Goal: Transaction & Acquisition: Download file/media

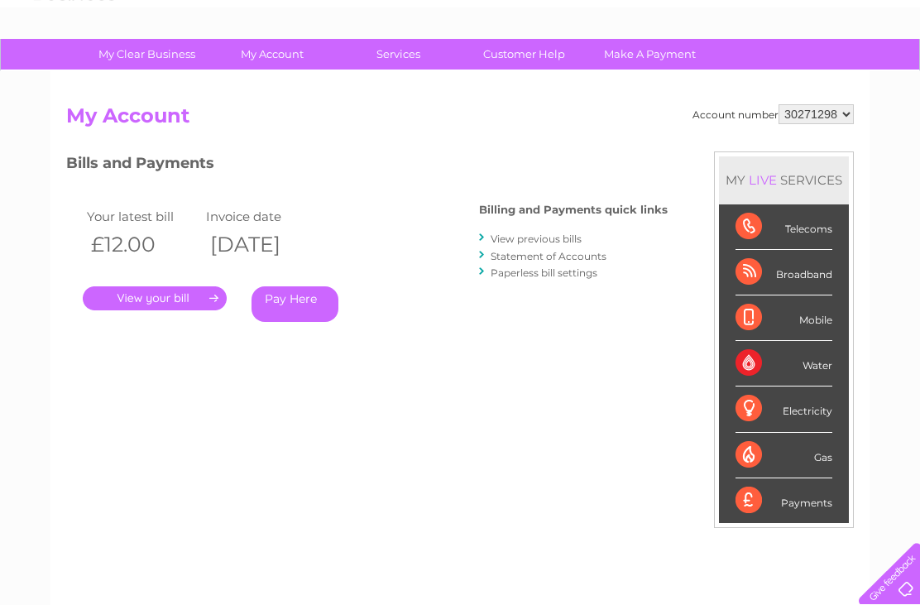
click at [836, 115] on select "1040693 1149459 30271298" at bounding box center [816, 114] width 75 height 20
select select "1040693"
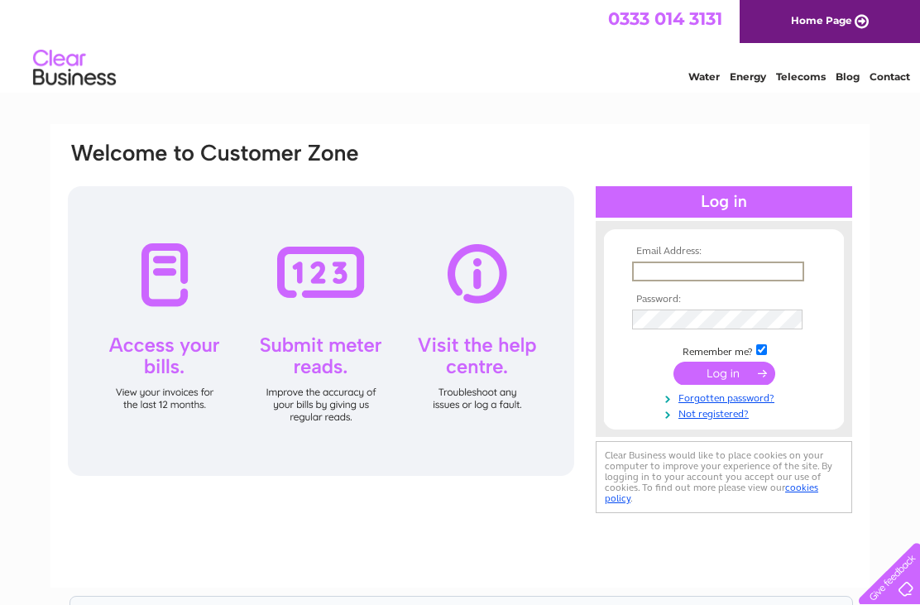
type input "[EMAIL_ADDRESS][DOMAIN_NAME]"
click at [724, 374] on input "submit" at bounding box center [725, 373] width 102 height 23
click at [723, 377] on input "submit" at bounding box center [725, 371] width 102 height 23
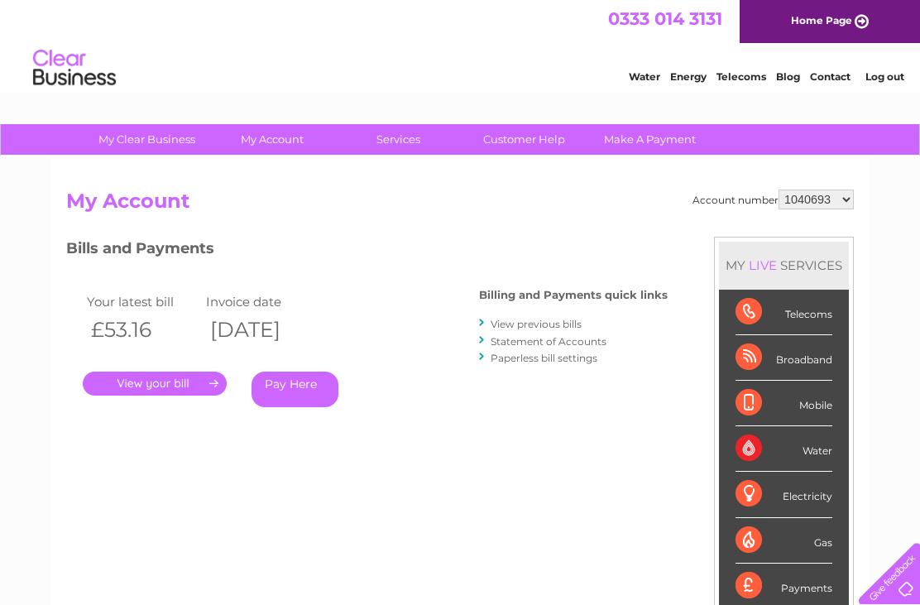
click at [173, 378] on link "." at bounding box center [155, 384] width 144 height 24
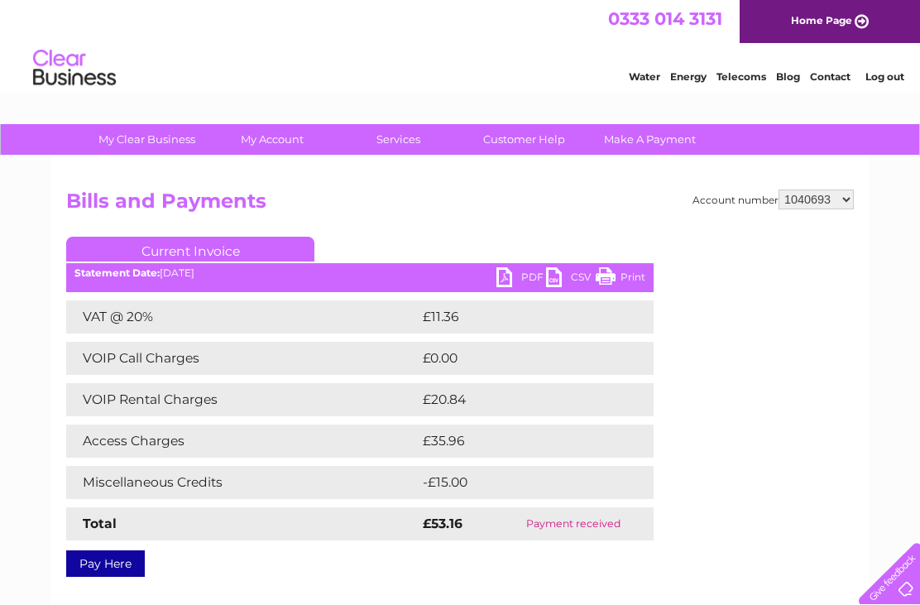
click at [836, 195] on select "1040693 1149459 30271298" at bounding box center [816, 200] width 75 height 20
select select "1149459"
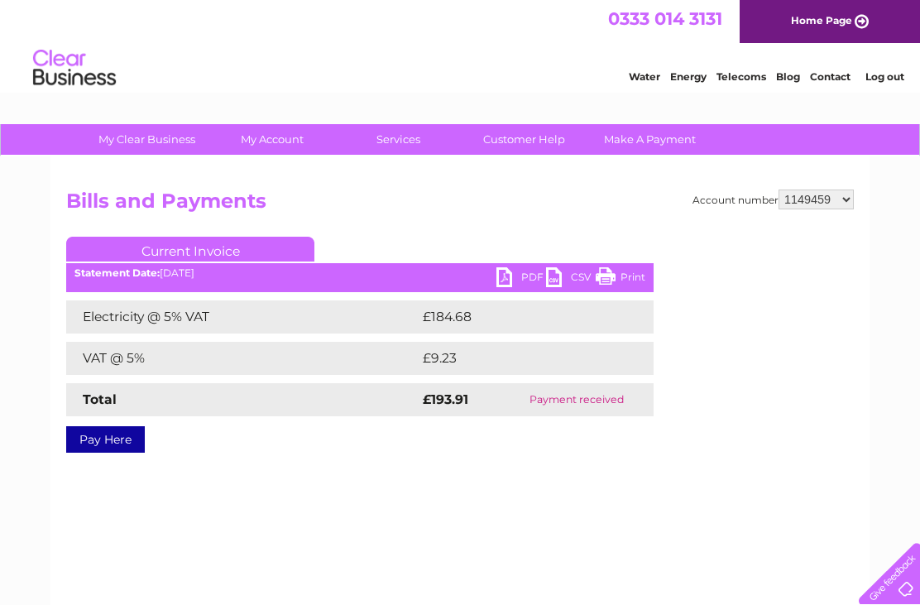
click at [834, 197] on select "1040693 1149459 30271298" at bounding box center [816, 200] width 75 height 20
select select "30271298"
click at [510, 283] on link "PDF" at bounding box center [522, 279] width 50 height 24
click at [852, 201] on select "1040693 1149459 30271298" at bounding box center [816, 200] width 75 height 20
select select "1040693"
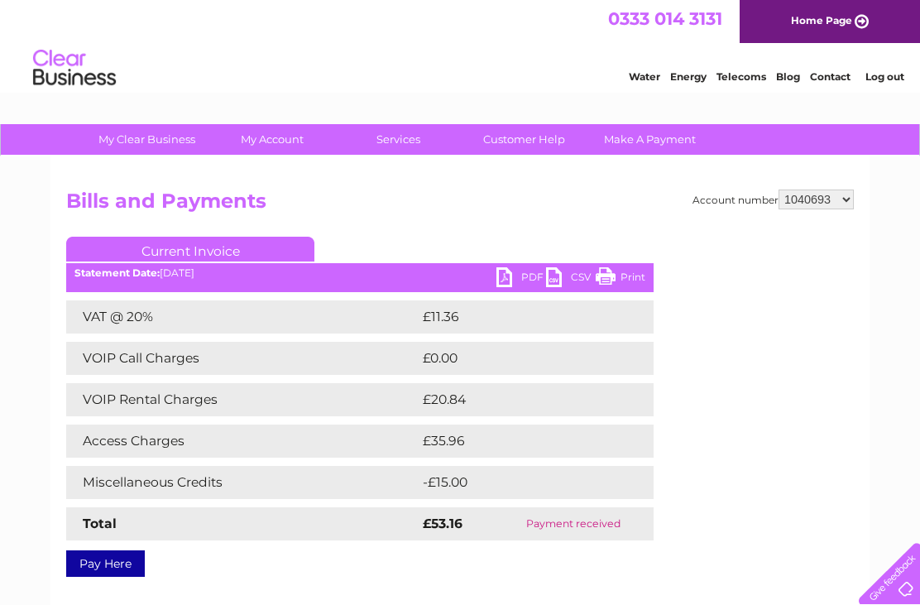
click at [502, 283] on link "PDF" at bounding box center [522, 279] width 50 height 24
